Goal: Task Accomplishment & Management: Complete application form

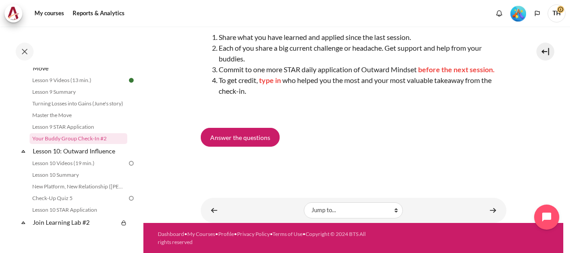
scroll to position [120, 0]
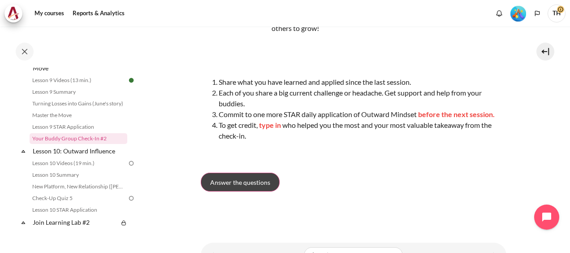
click at [259, 184] on span "Answer the questions" at bounding box center [240, 181] width 60 height 9
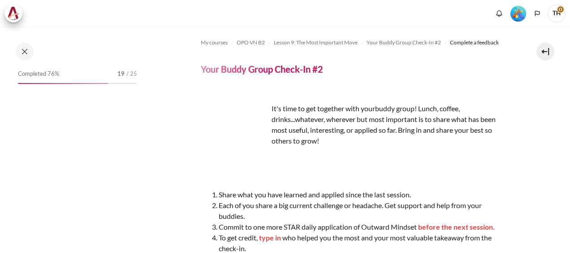
scroll to position [224, 0]
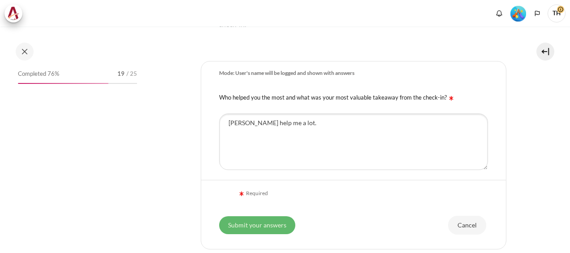
click at [277, 221] on input "Submit your answers" at bounding box center [257, 224] width 76 height 18
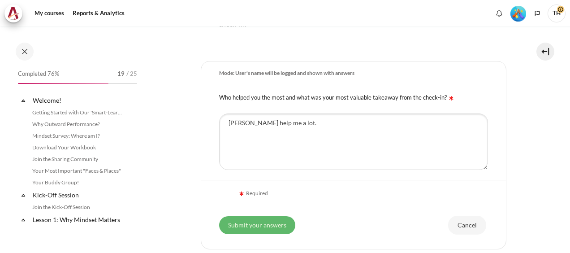
scroll to position [774, 0]
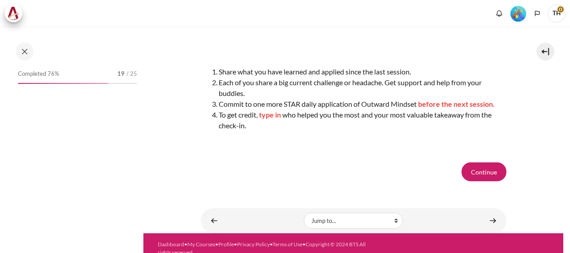
scroll to position [155, 0]
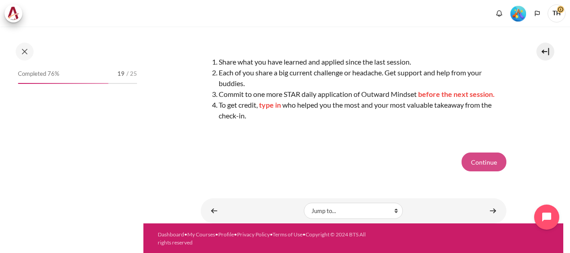
click at [477, 161] on button "Continue" at bounding box center [483, 161] width 45 height 19
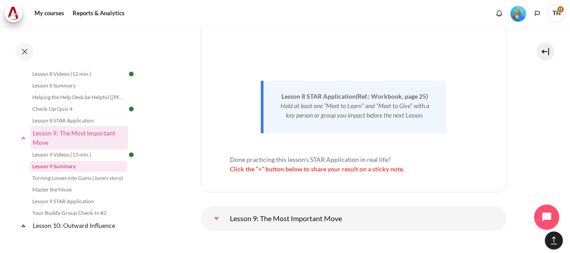
scroll to position [834, 0]
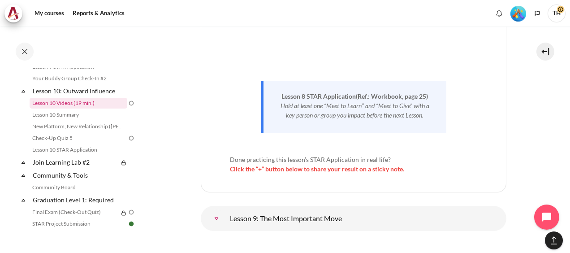
click at [81, 108] on link "Lesson 10 Videos (19 min.)" at bounding box center [79, 103] width 98 height 11
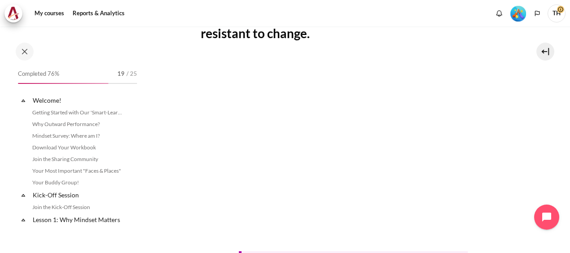
scroll to position [799, 0]
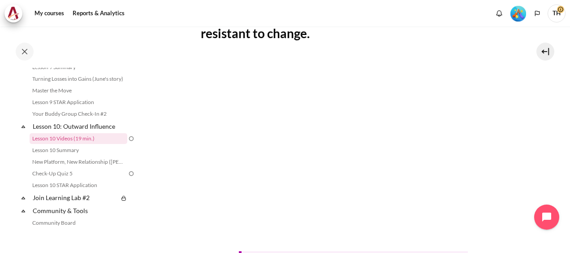
click at [185, 79] on section "My courses OPO VN B2 Lesson 10: Outward Influence Lesson 10 Videos (19 min.) Le…" at bounding box center [353, 108] width 420 height 612
